Goal: Check status: Check status

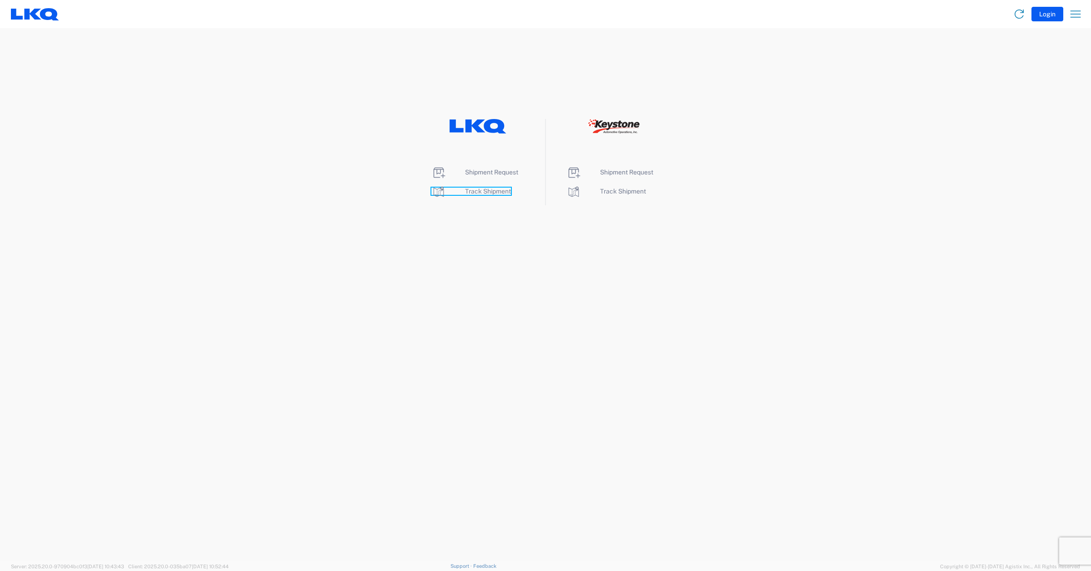
click at [478, 191] on span "Track Shipment" at bounding box center [488, 191] width 46 height 7
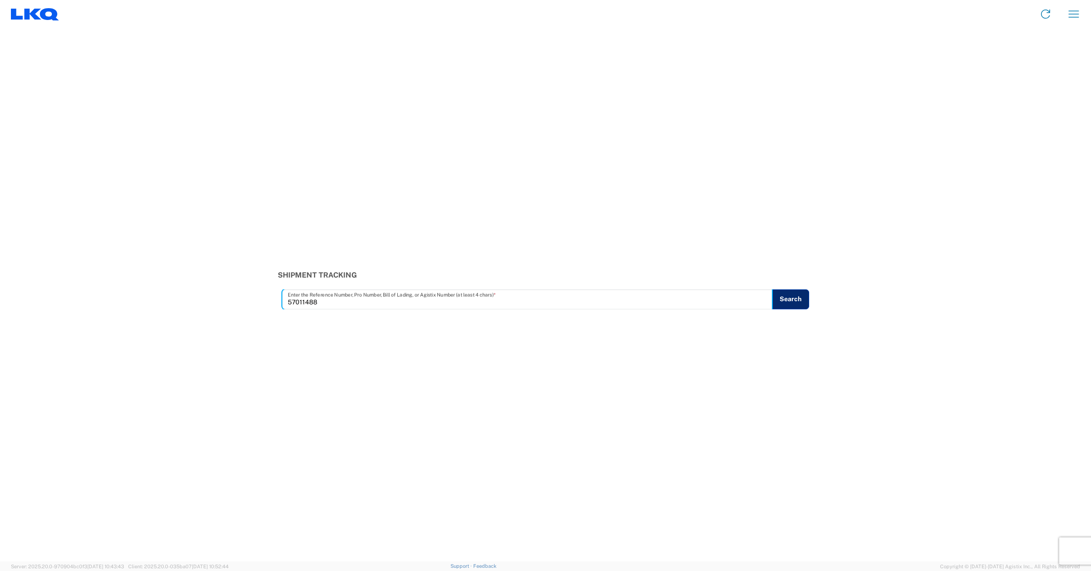
type input "57011488"
click at [777, 298] on button "Search" at bounding box center [790, 299] width 37 height 20
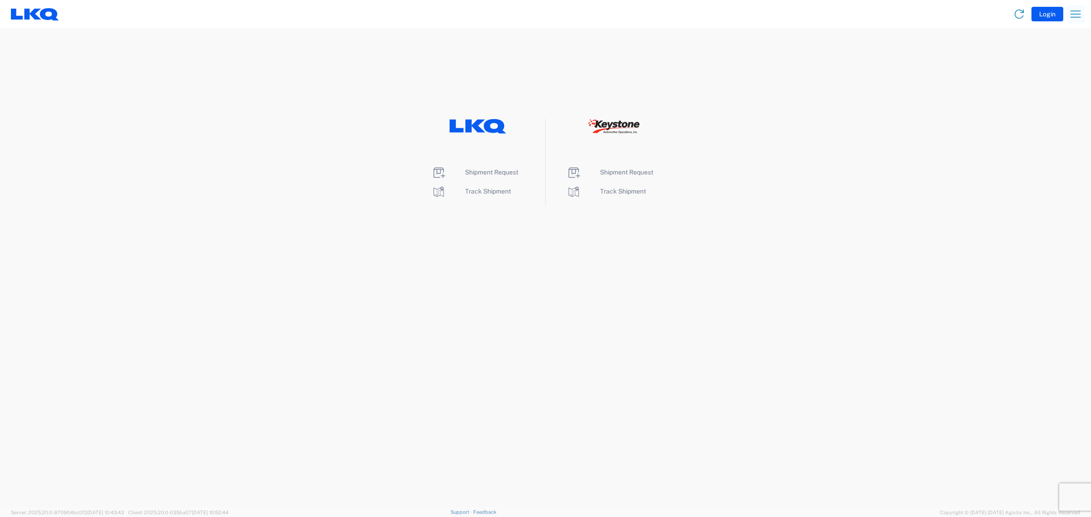
click at [1073, 13] on icon "button" at bounding box center [1075, 14] width 15 height 15
click at [1044, 8] on button "Login" at bounding box center [1047, 14] width 32 height 15
click at [477, 171] on span "Shipment Request" at bounding box center [491, 172] width 53 height 7
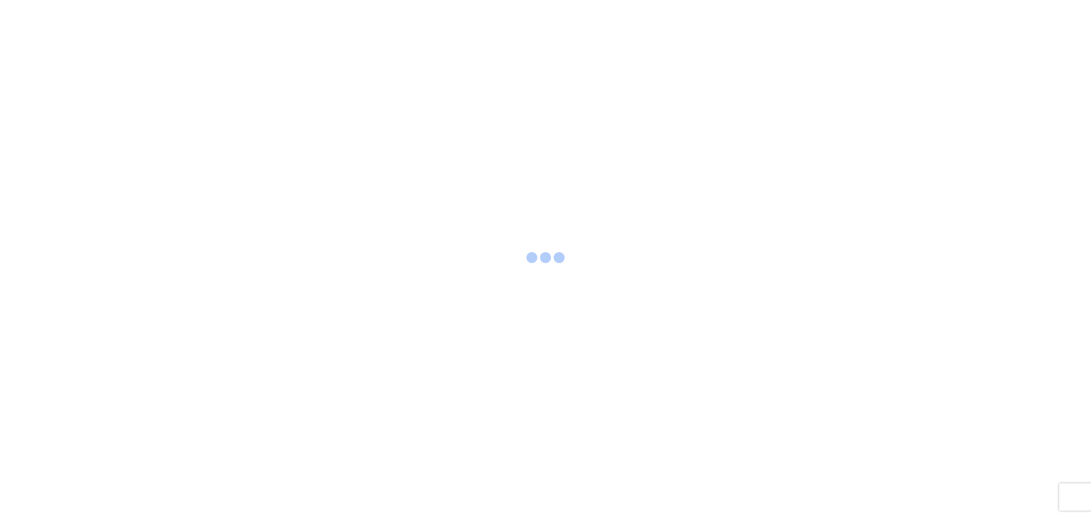
select select "FULL"
select select "LBS"
select select "IN"
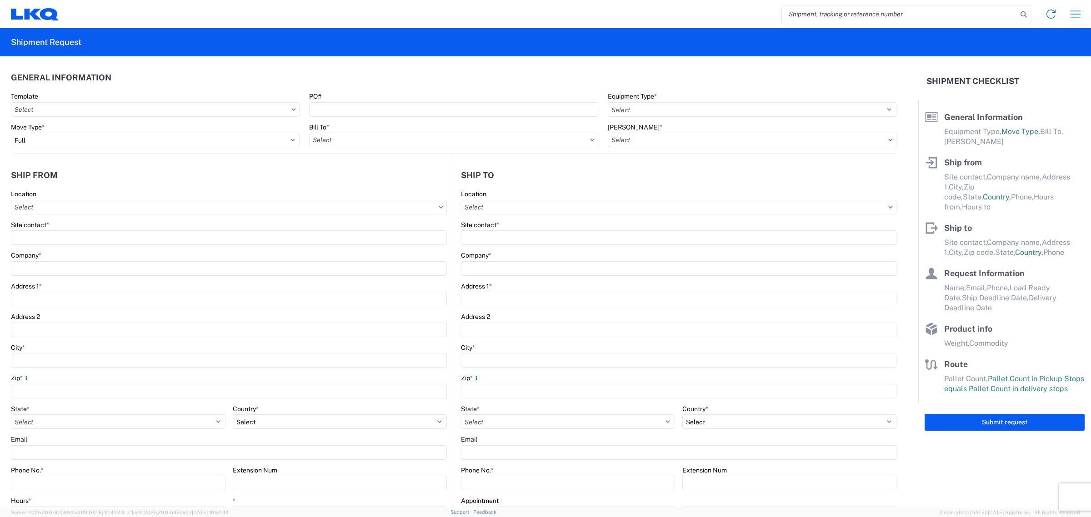
click at [795, 14] on input "search" at bounding box center [899, 13] width 235 height 17
paste input "57011488"
type input "57011488"
click at [1025, 16] on icon at bounding box center [1023, 14] width 13 height 13
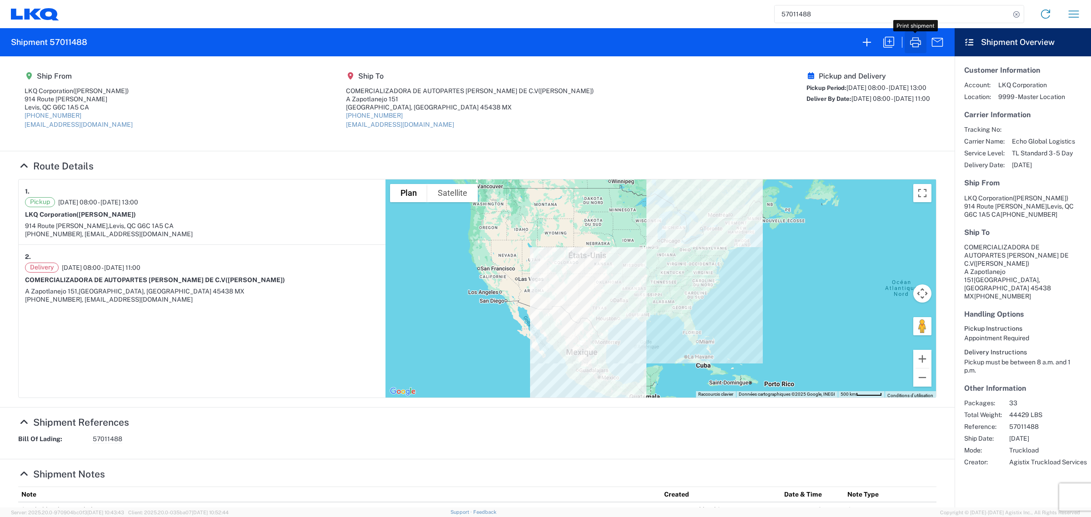
click at [911, 44] on icon "button" at bounding box center [915, 42] width 15 height 15
